Goal: Task Accomplishment & Management: Use online tool/utility

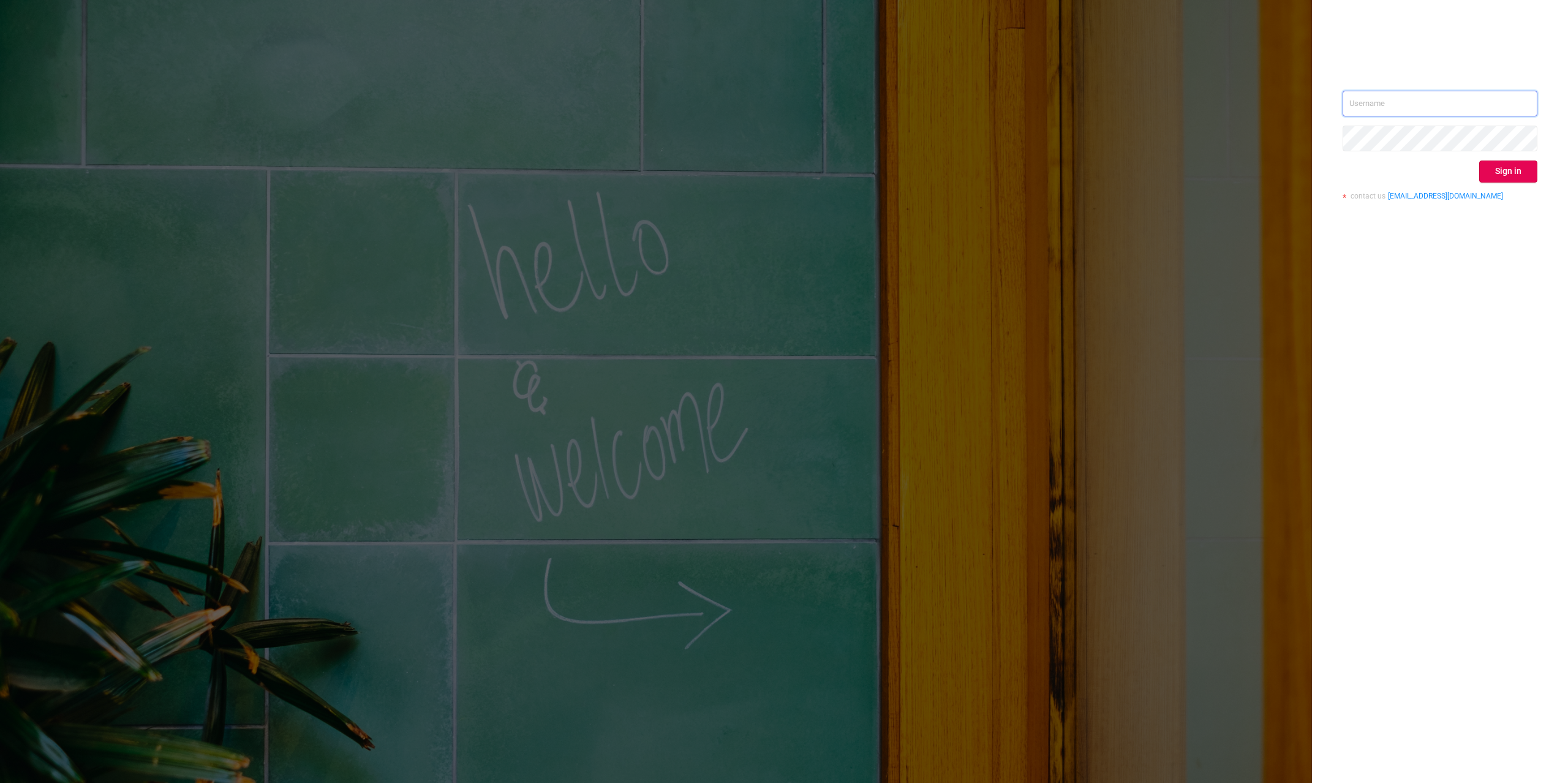
click at [1510, 108] on input "text" at bounding box center [1440, 103] width 195 height 26
click at [1524, 94] on input "text" at bounding box center [1440, 103] width 195 height 26
click at [1525, 111] on input "text" at bounding box center [1440, 103] width 195 height 26
type input "[PERSON_NAME][EMAIL_ADDRESS][DOMAIN_NAME]"
click at [1519, 175] on button "Sign in" at bounding box center [1508, 171] width 58 height 22
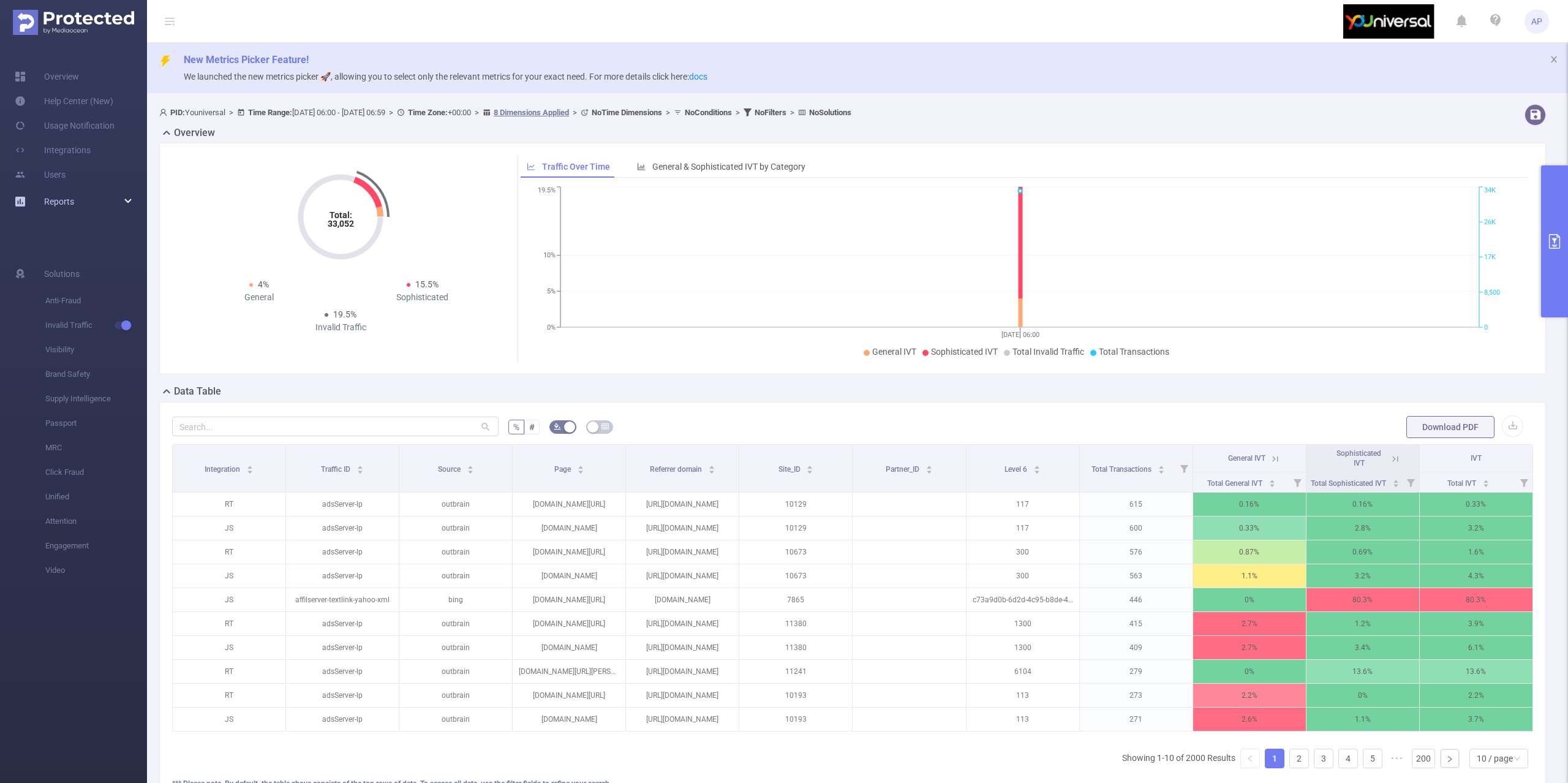
click at [91, 199] on div "Reports" at bounding box center [74, 201] width 147 height 24
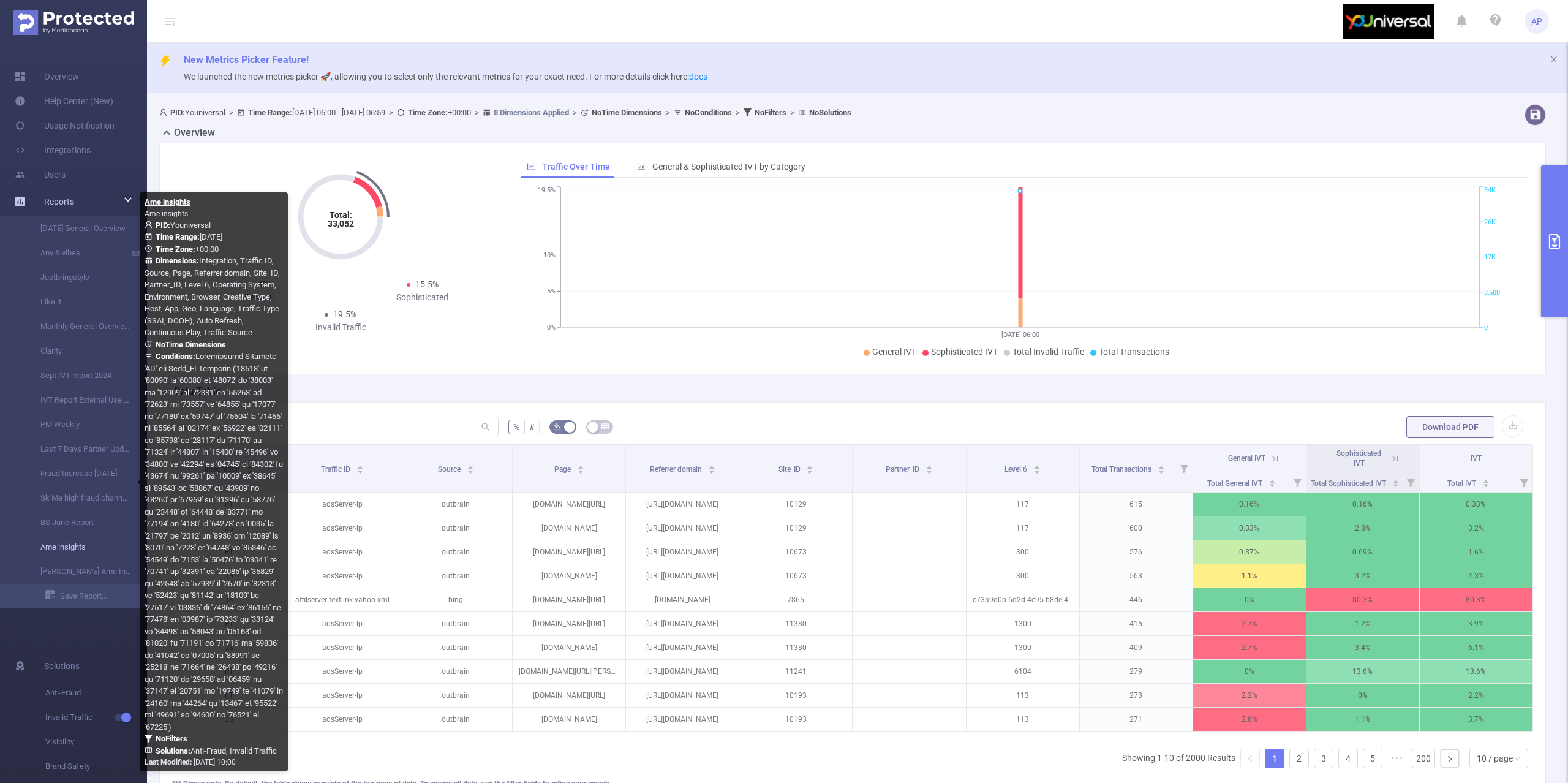
click at [65, 544] on link "Ame insights" at bounding box center [78, 547] width 108 height 24
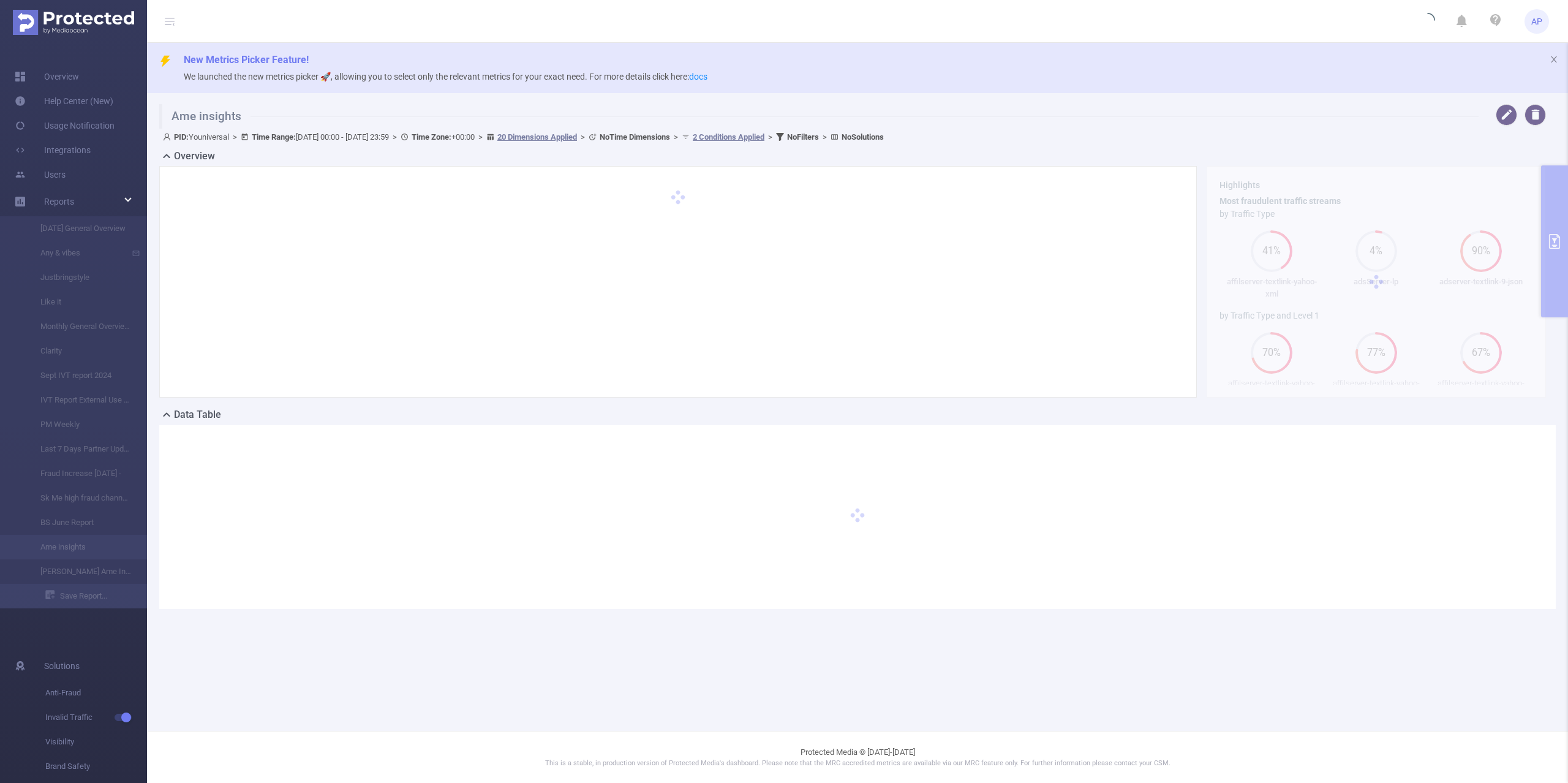
type input "[DATE] 00:00"
type input "[DATE] 23:59"
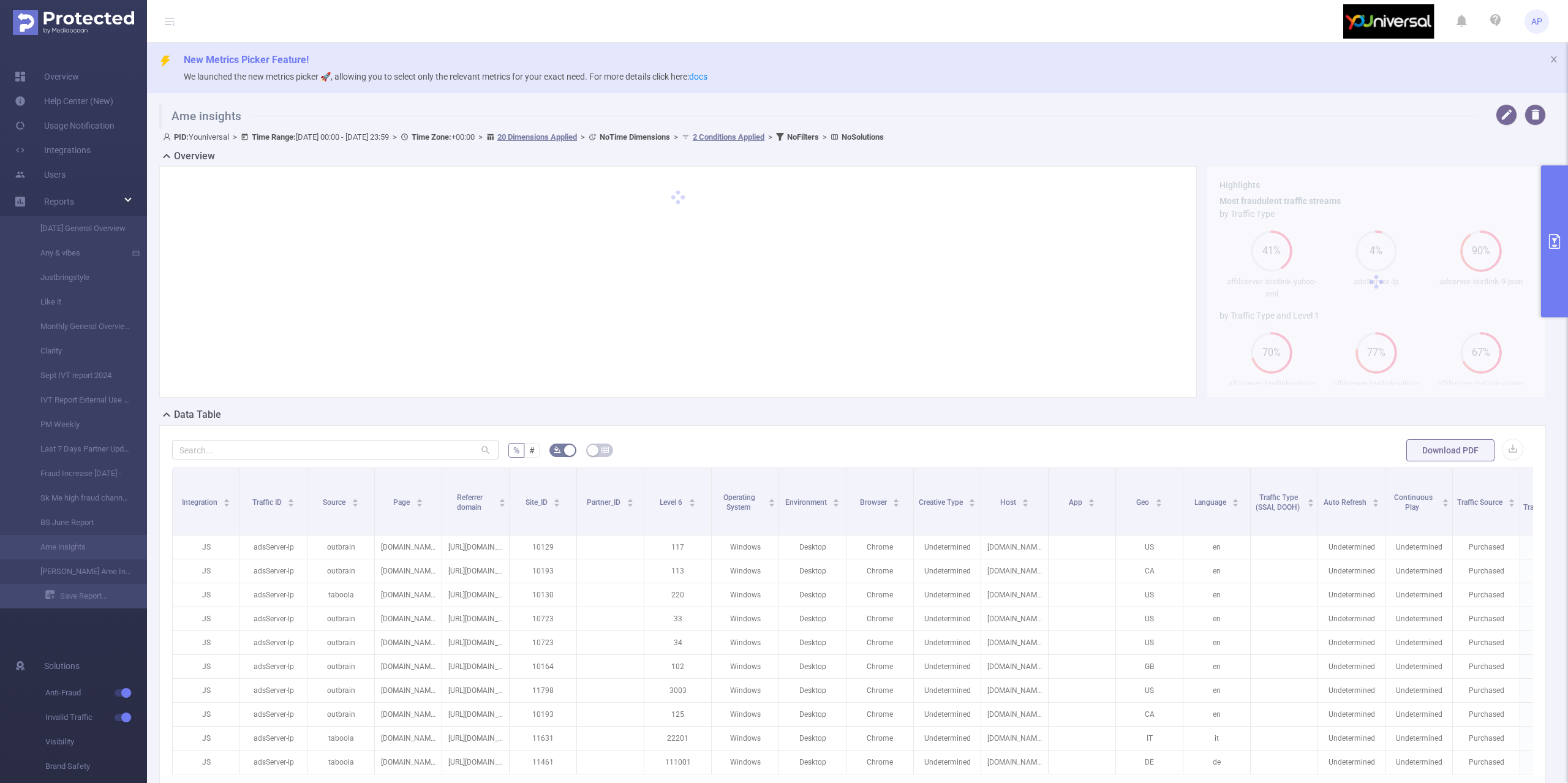
click at [1551, 216] on button "primary" at bounding box center [1555, 241] width 27 height 152
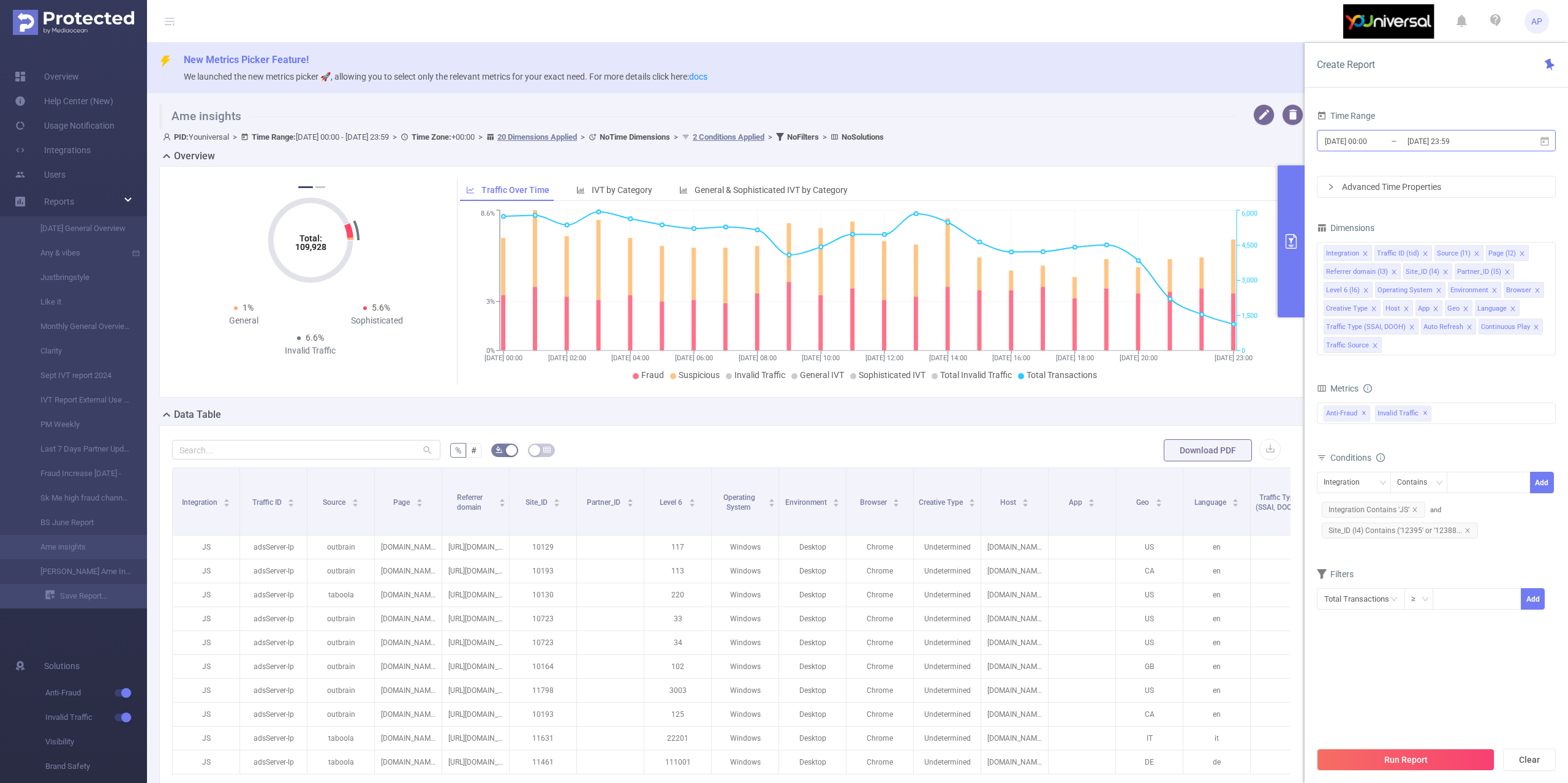
click at [1427, 148] on input "[DATE] 23:59" at bounding box center [1455, 141] width 99 height 17
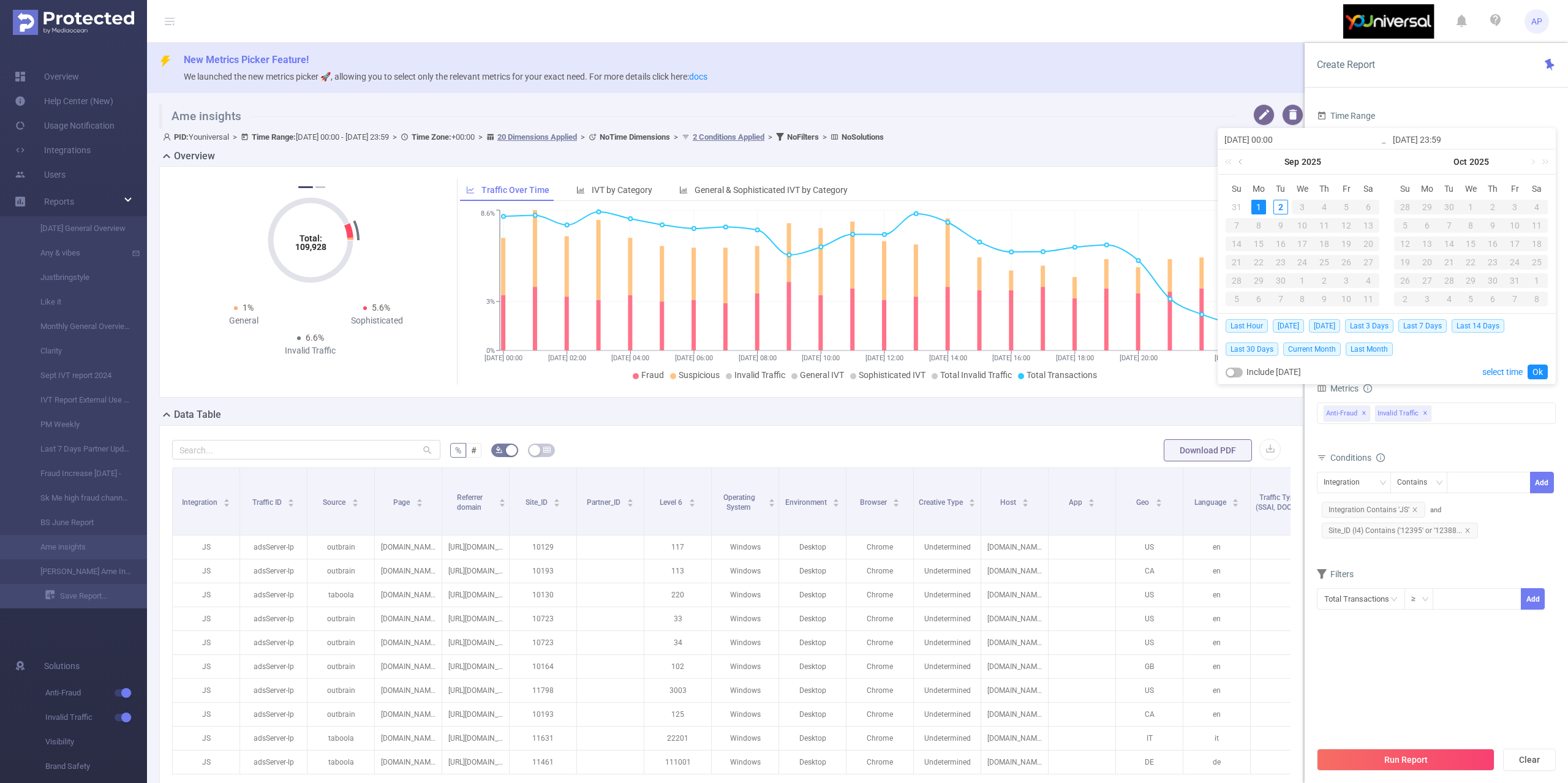
click at [1241, 164] on link at bounding box center [1241, 161] width 11 height 24
click at [1257, 278] on div "25" at bounding box center [1259, 281] width 15 height 15
click at [1237, 299] on div "31" at bounding box center [1237, 299] width 15 height 15
type input "[DATE] 00:00"
type input "[DATE] 23:59"
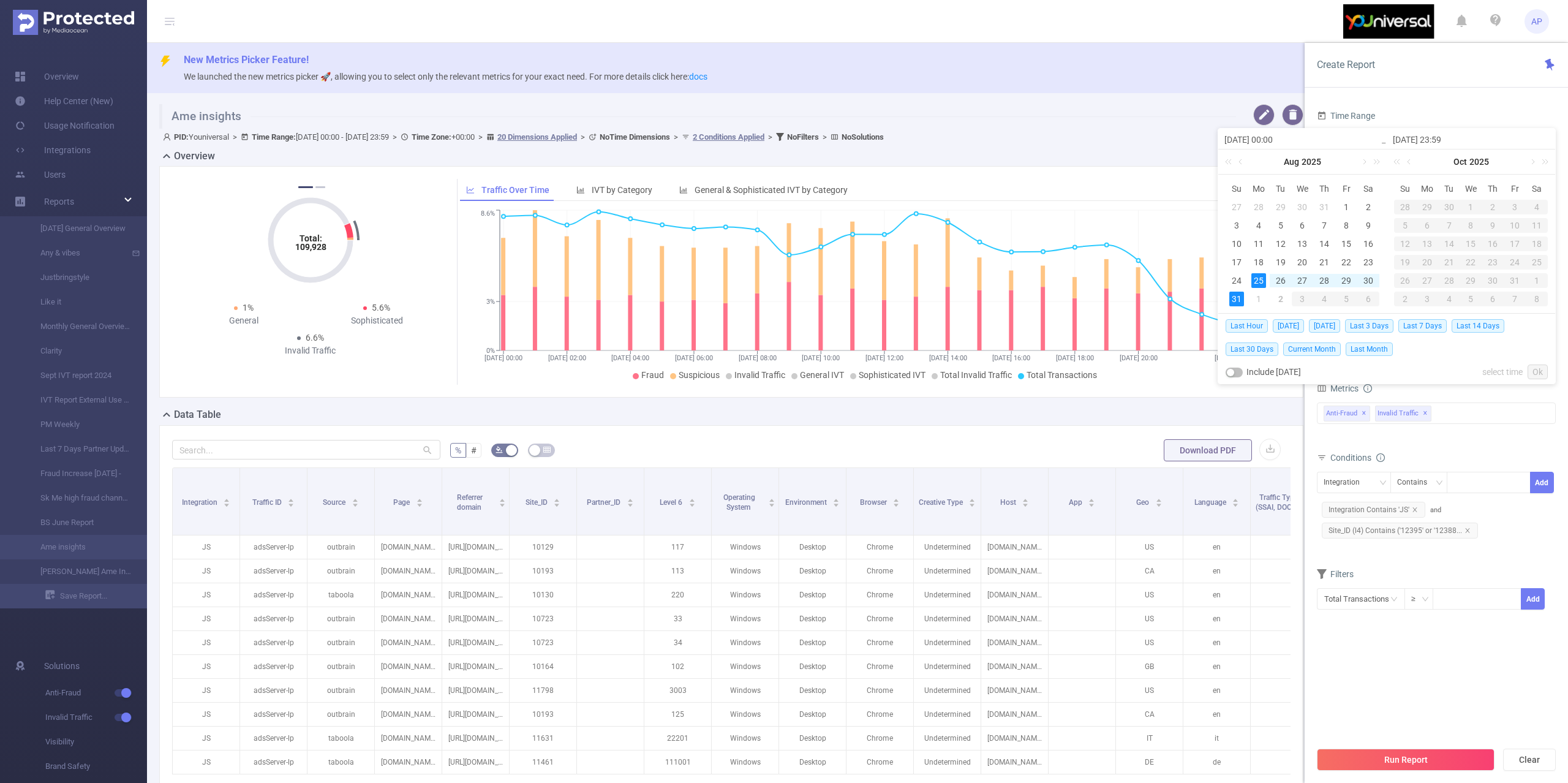
type input "[DATE] 00:00"
type input "[DATE] 23:59"
click at [1535, 367] on link "Ok" at bounding box center [1538, 372] width 20 height 15
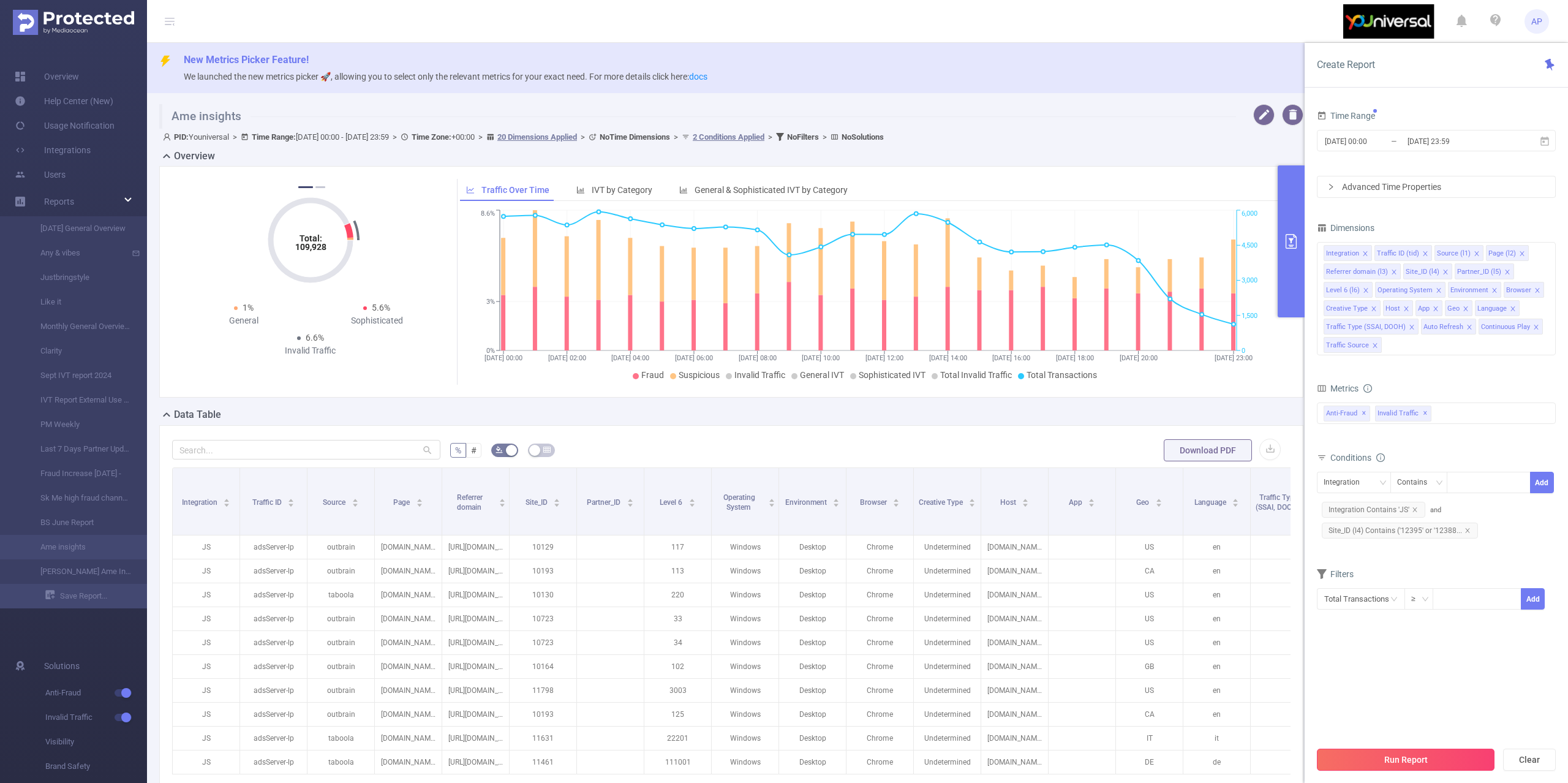
click at [1341, 751] on button "Run Report" at bounding box center [1405, 759] width 178 height 22
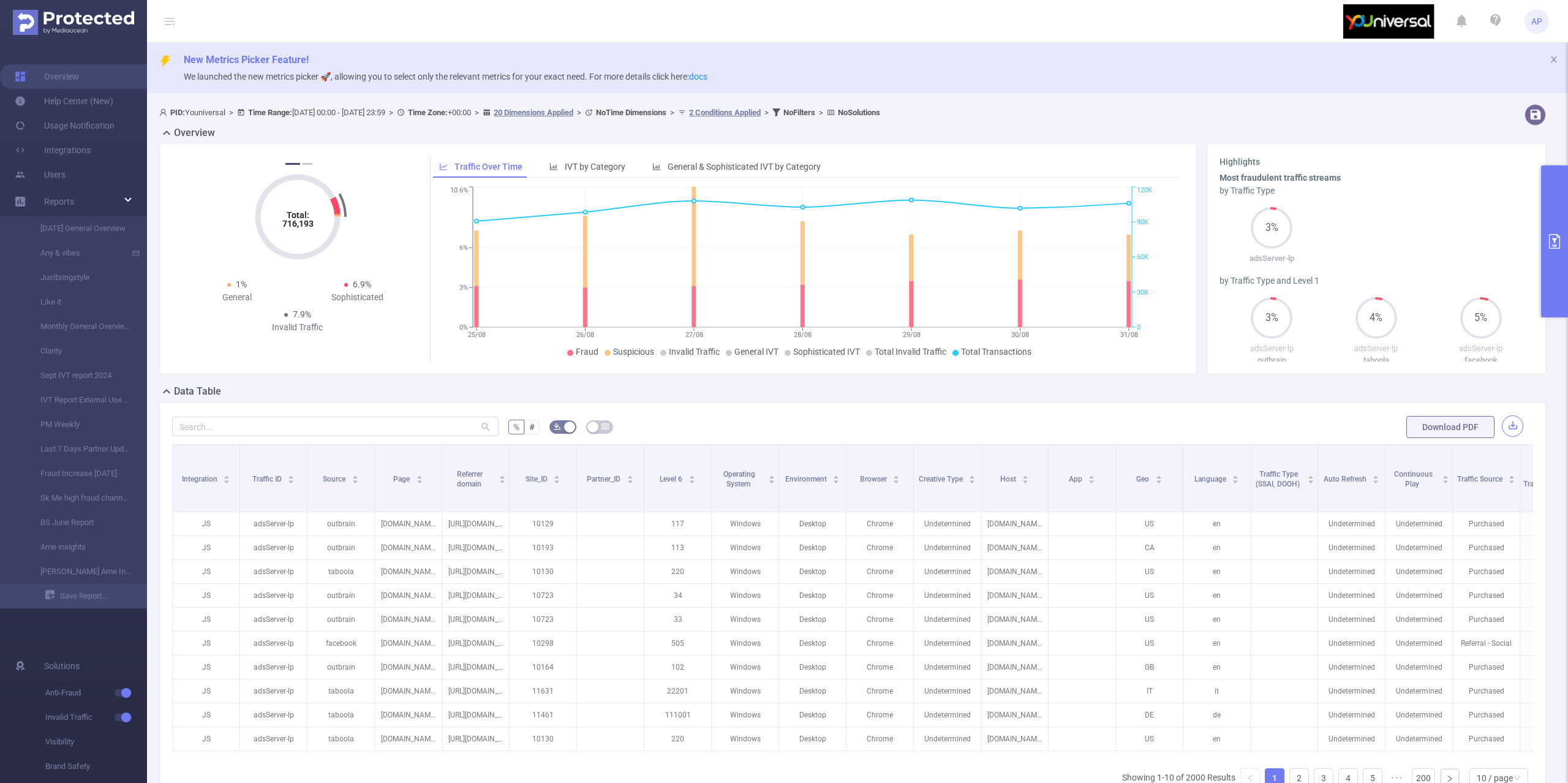
click at [1502, 432] on button "button" at bounding box center [1513, 426] width 22 height 22
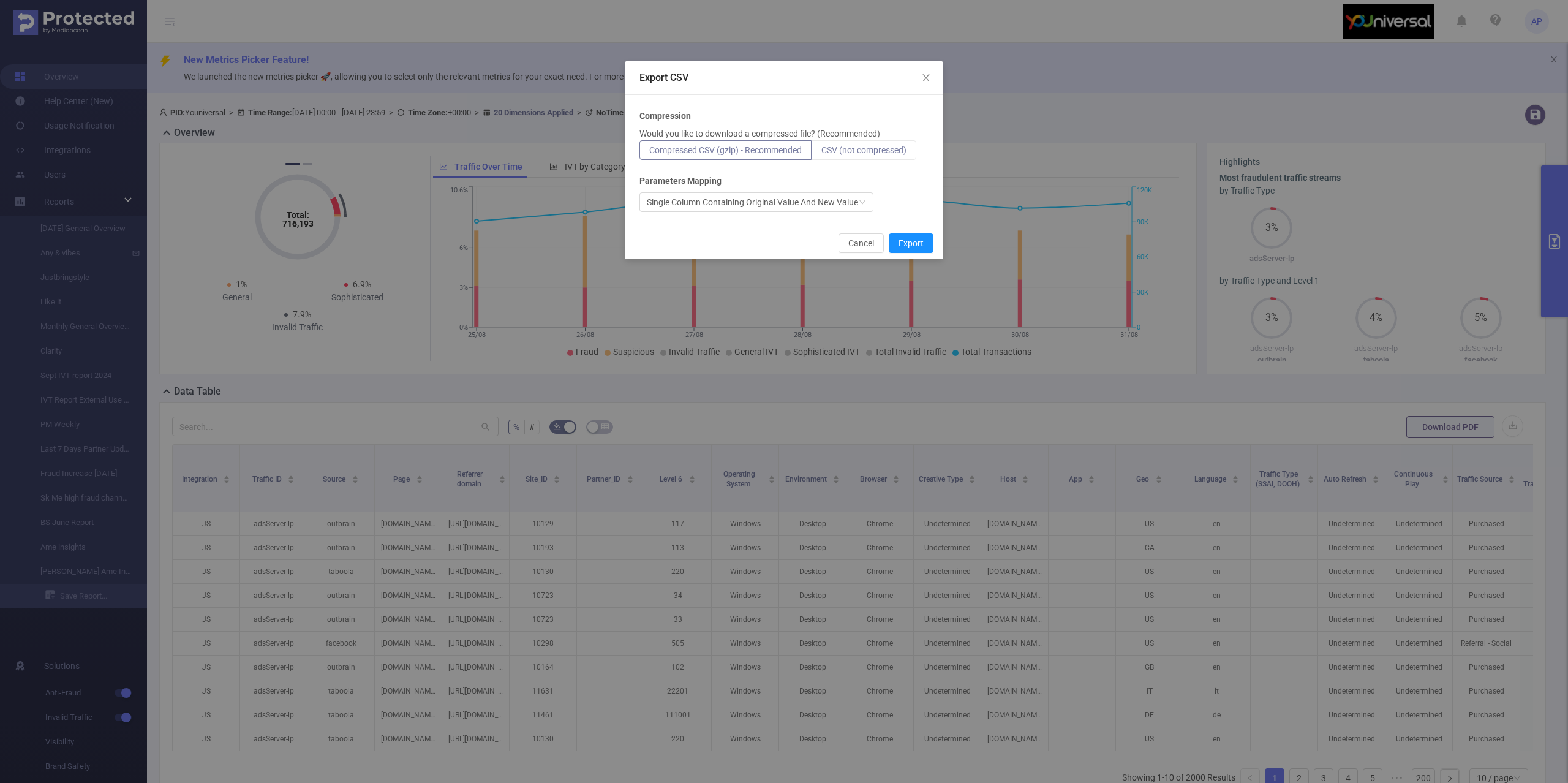
click at [837, 146] on span "CSV (not compressed)" at bounding box center [864, 150] width 85 height 10
click at [821, 153] on input "CSV (not compressed)" at bounding box center [821, 153] width 0 height 0
click at [917, 248] on button "Export" at bounding box center [911, 243] width 45 height 20
